Goal: Task Accomplishment & Management: Complete application form

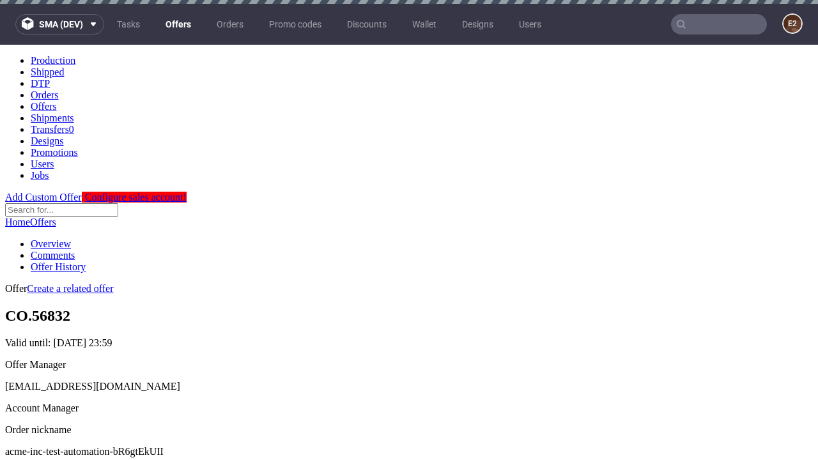
scroll to position [4, 0]
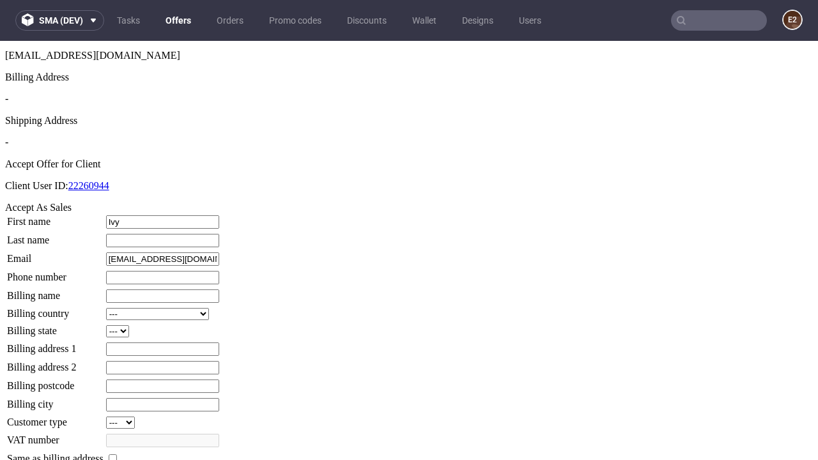
type input "Ivy"
type input "[PERSON_NAME]"
type input "1509813888"
type input "Amir73"
select select "13"
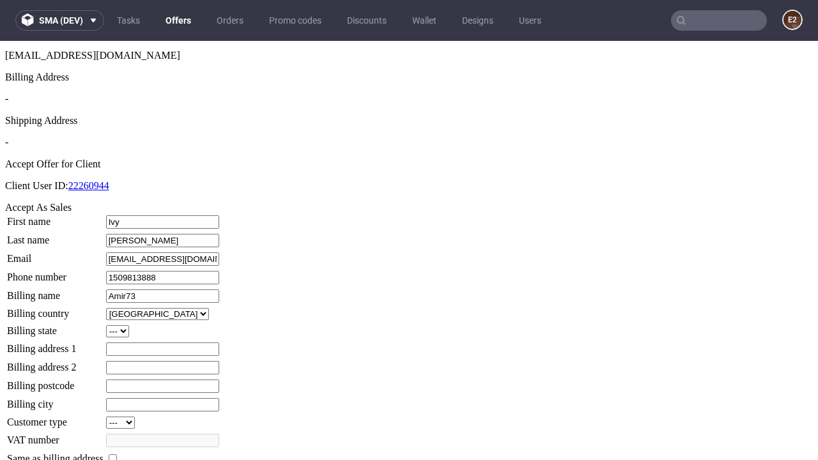
type input "Amir73"
type input "285 Emie Rise"
select select "132"
type input "285 Emie Rise"
type input "WF3 6EI"
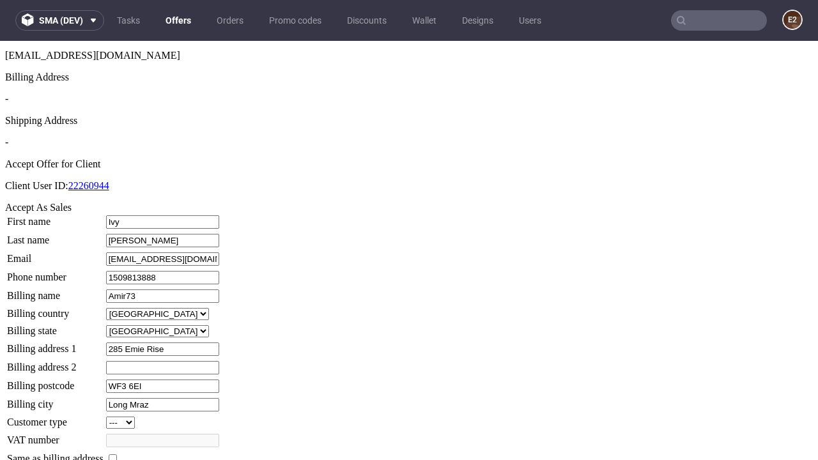
type input "Long Mraz"
click at [117, 454] on input "checkbox" at bounding box center [113, 458] width 8 height 8
checkbox input "true"
type input "Amir73"
select select "13"
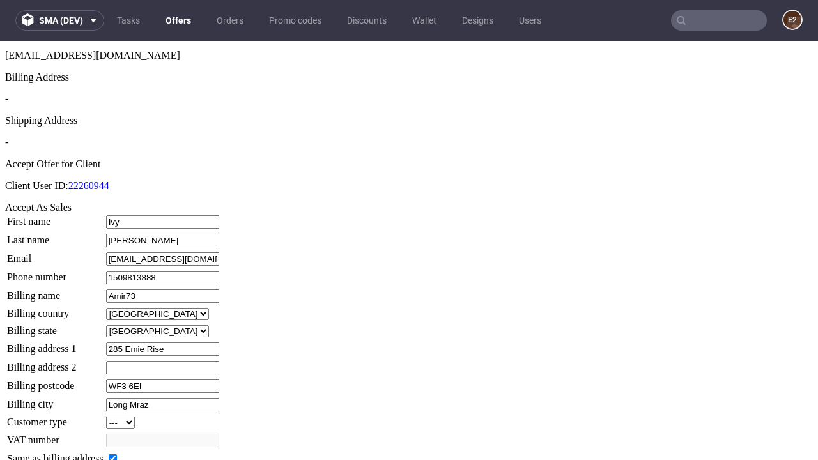
type input "285 Emie Rise"
type input "WF3 6EI"
type input "Long Mraz"
select select "132"
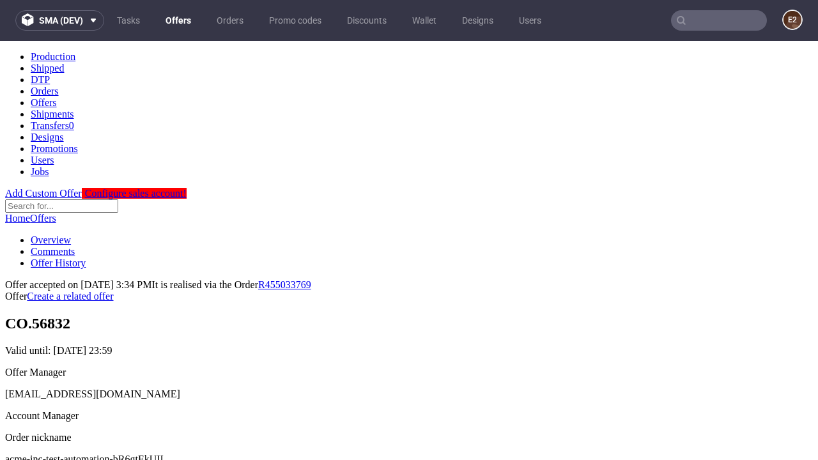
scroll to position [0, 0]
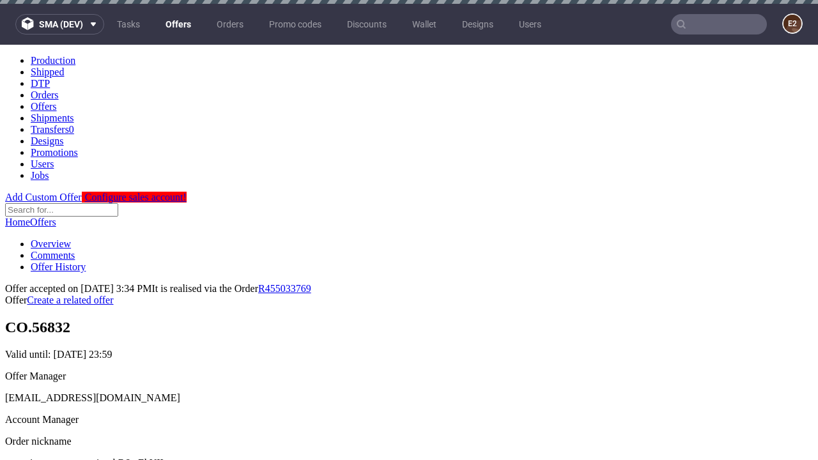
type input "[DATE]"
select select "12214305"
type input "In progress..."
